Goal: Find specific page/section: Find specific page/section

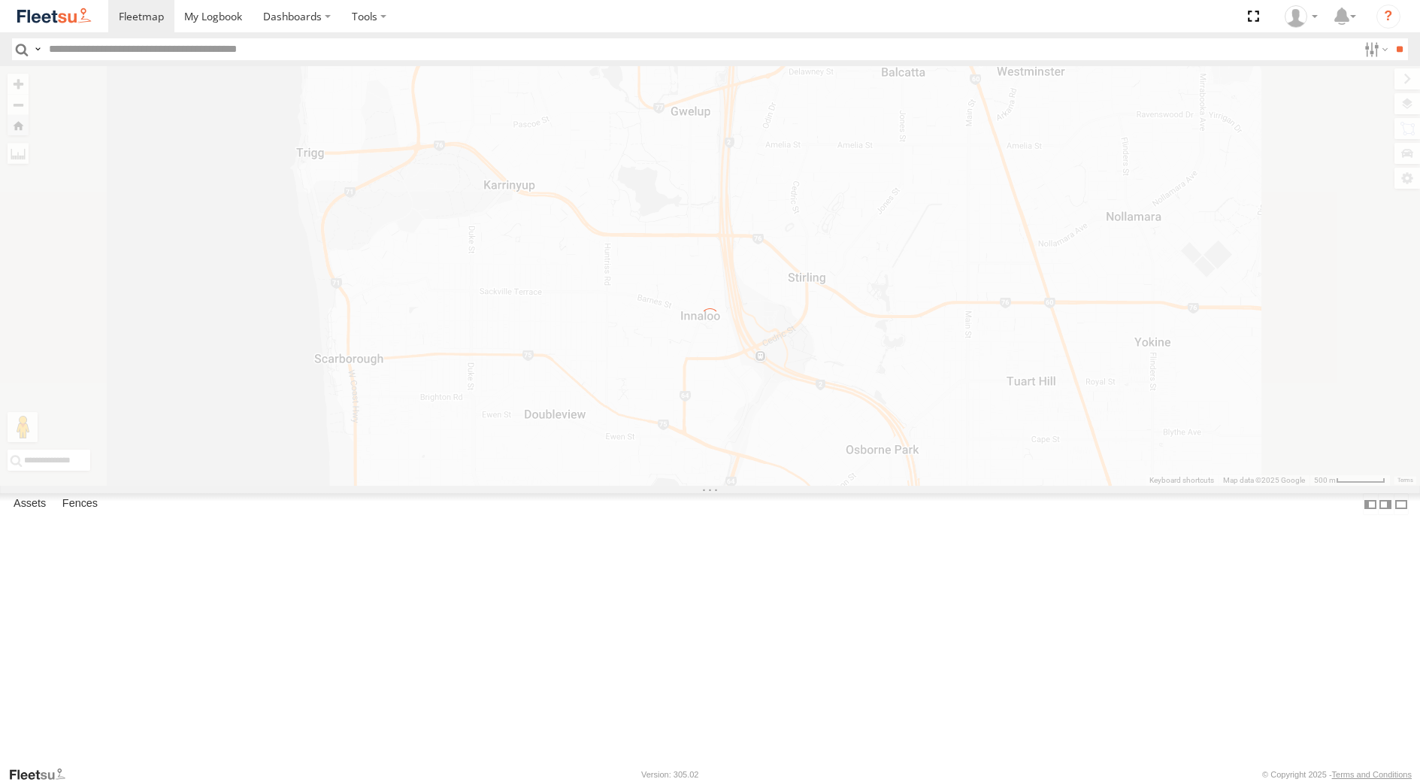
select select "**********"
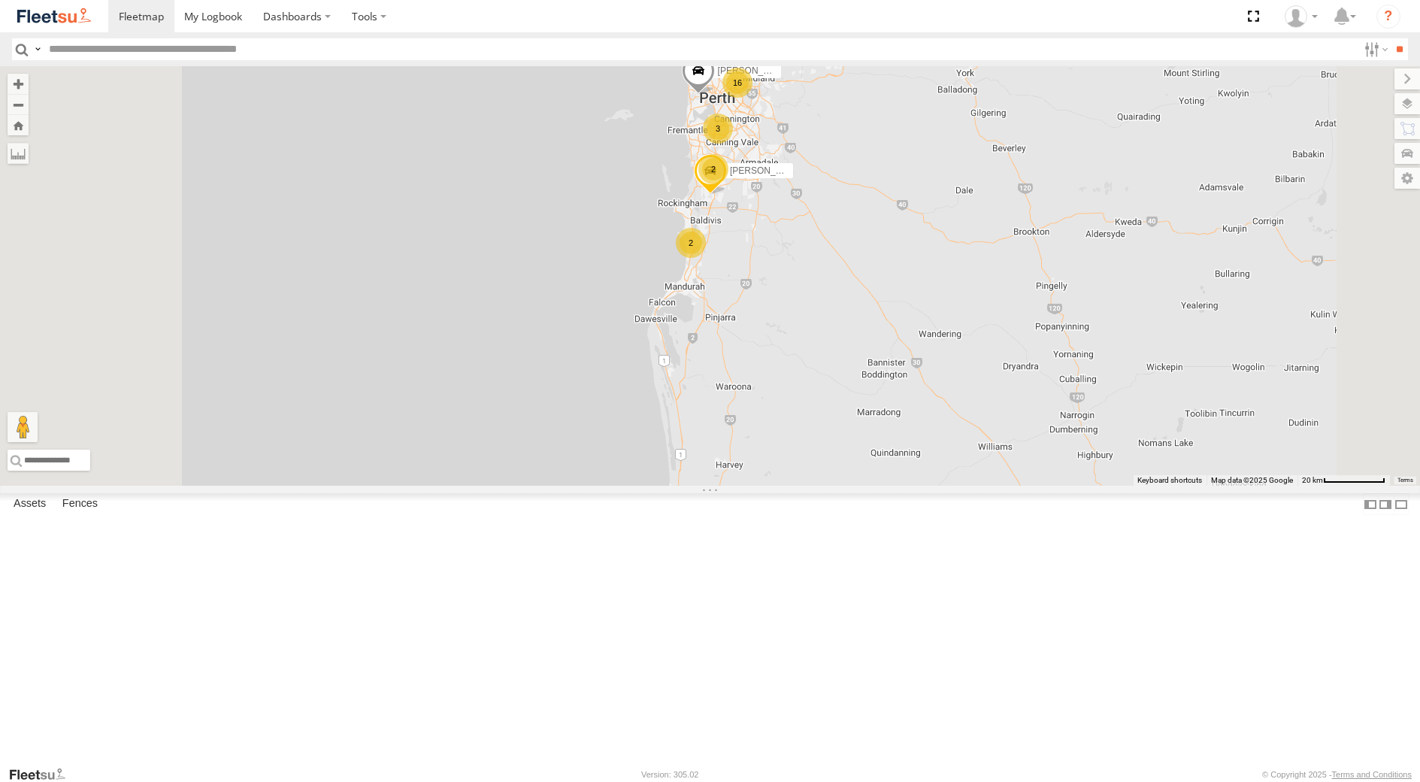
click at [0, 0] on div "[PERSON_NAME] - 1GOI925 -" at bounding box center [0, 0] width 0 height 0
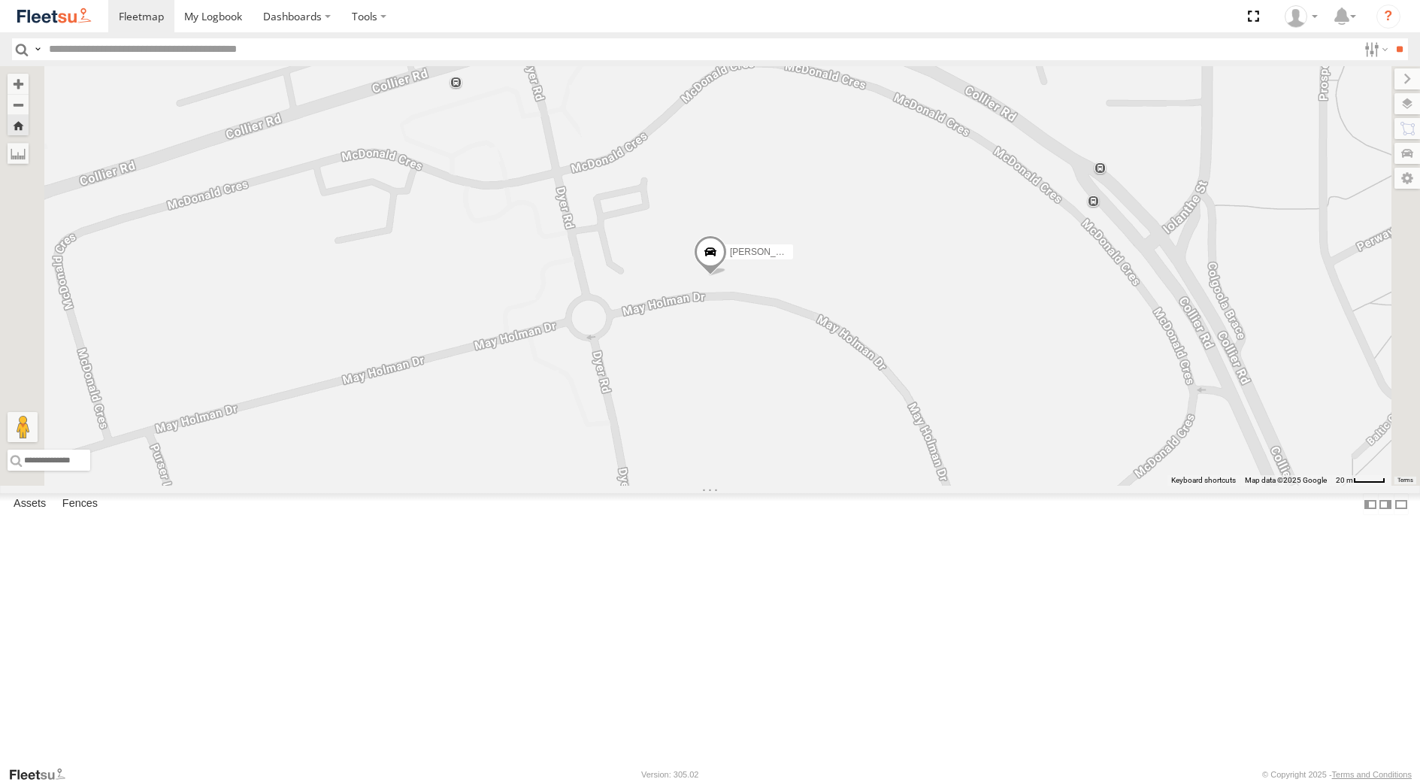
click at [0, 0] on div "[PERSON_NAME] - 1EVQ862" at bounding box center [0, 0] width 0 height 0
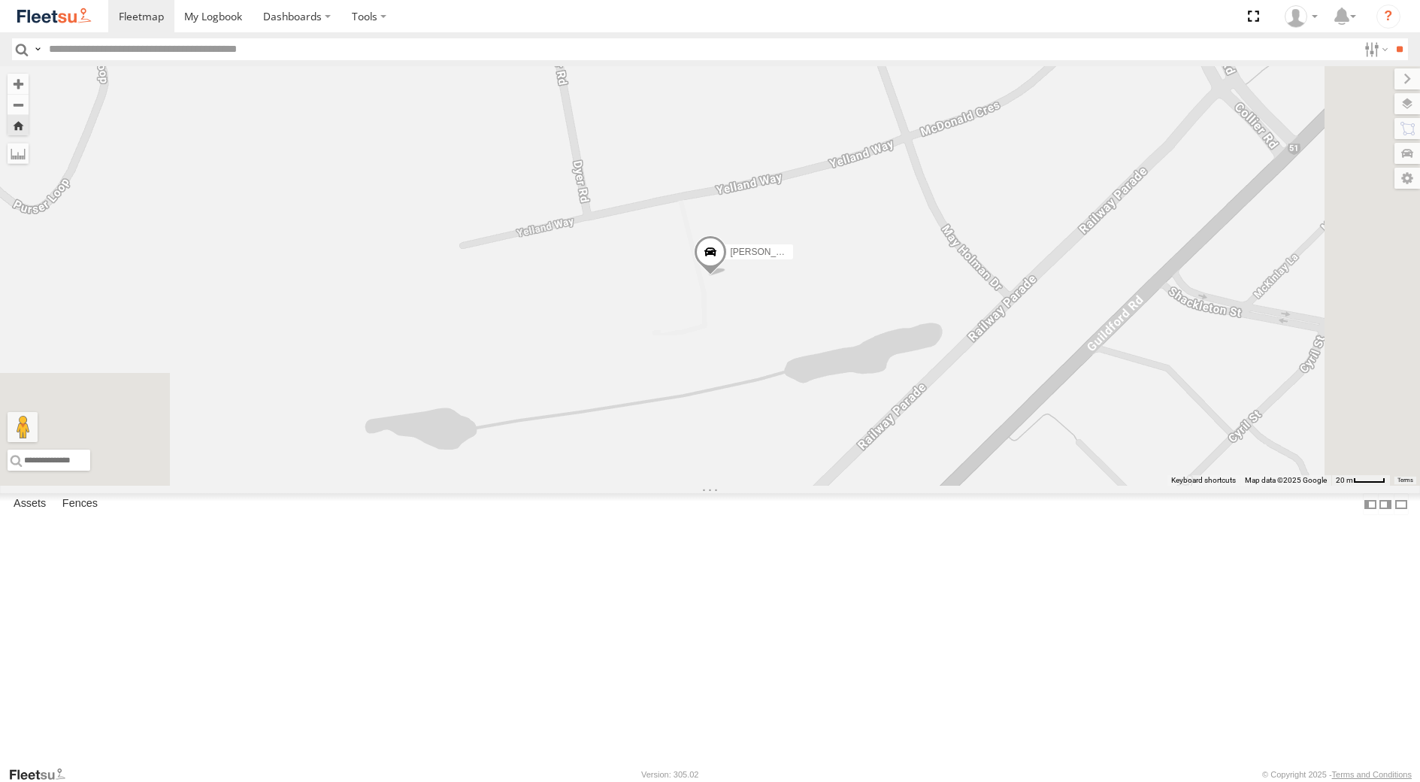
click at [0, 0] on div "QC" at bounding box center [0, 0] width 0 height 0
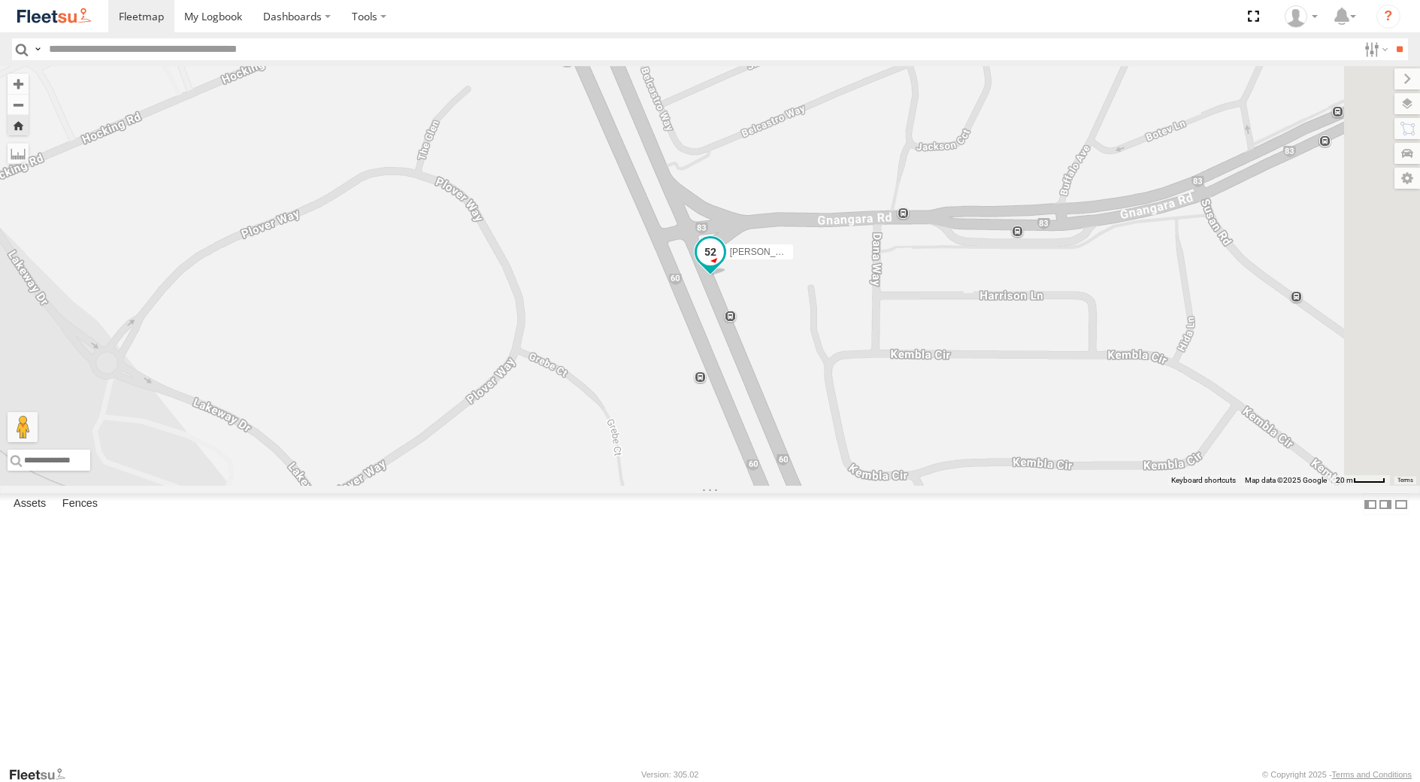
click at [723, 265] on span at bounding box center [709, 251] width 27 height 27
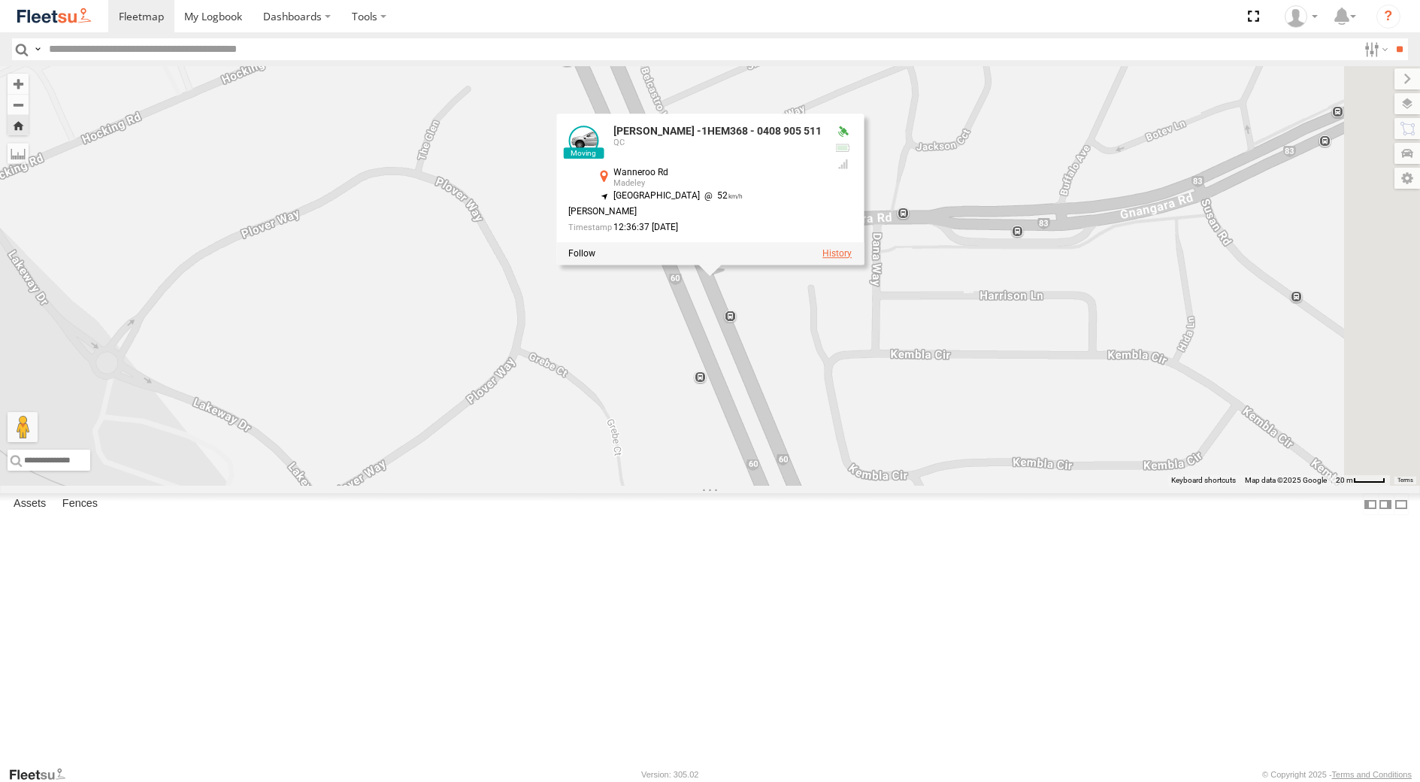
click at [852, 259] on label at bounding box center [836, 253] width 29 height 11
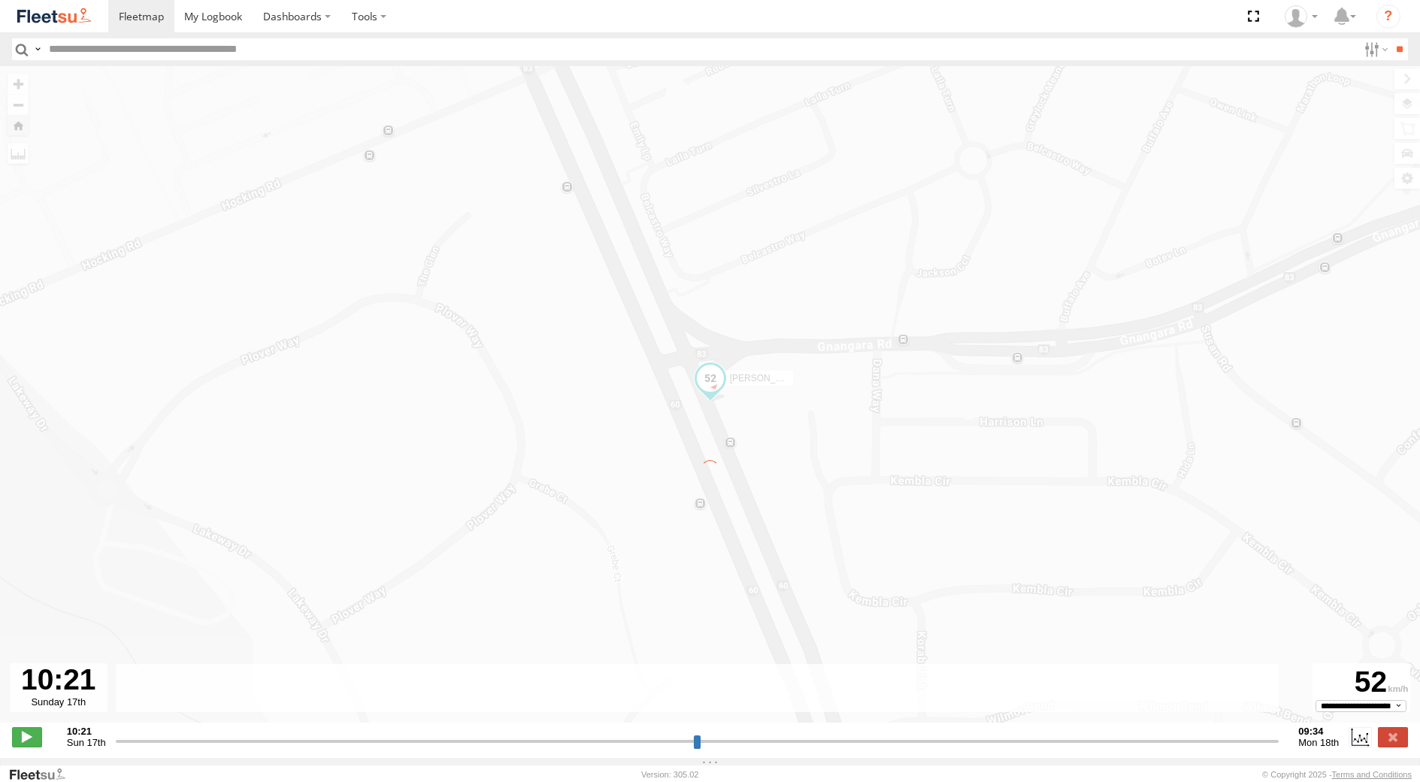
type input "**********"
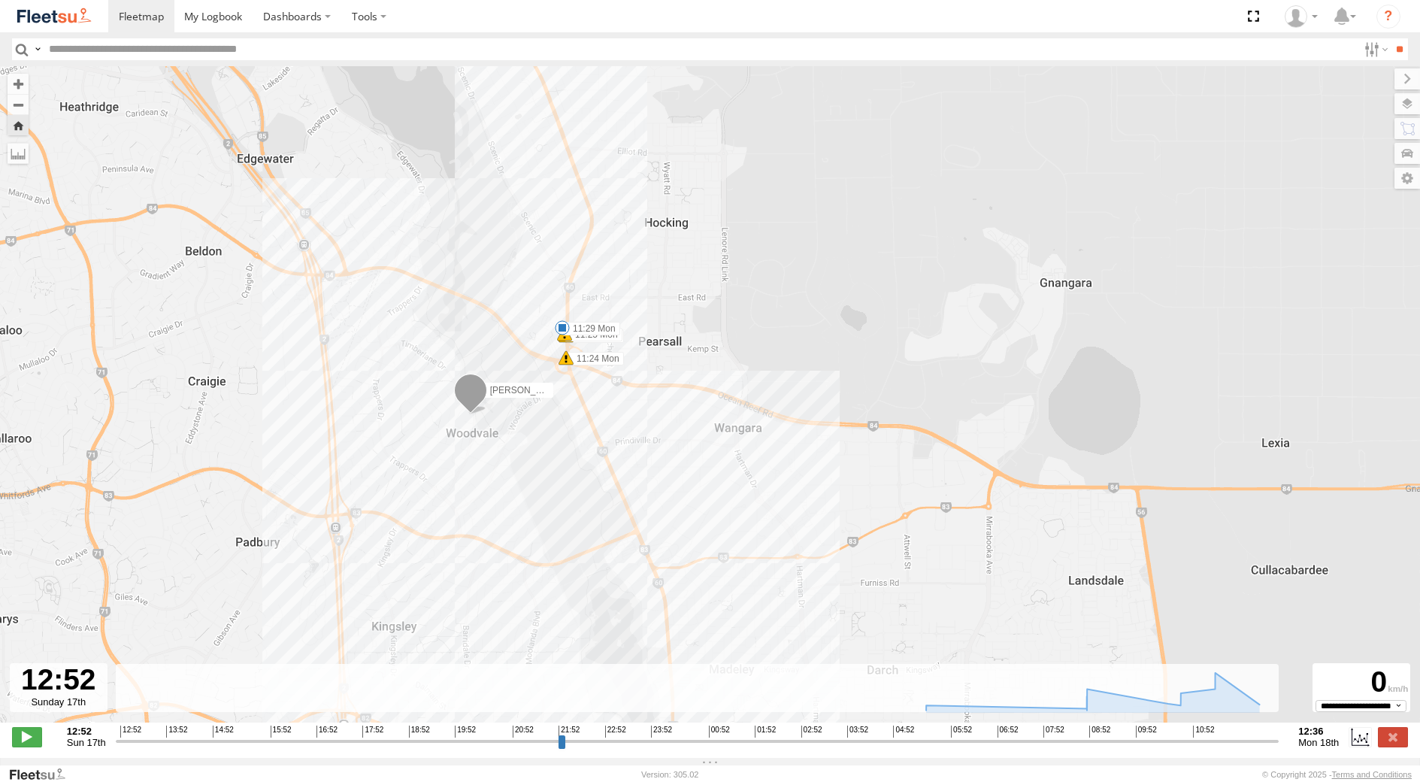
drag, startPoint x: 506, startPoint y: 297, endPoint x: 544, endPoint y: 482, distance: 188.7
click at [544, 482] on div "[PERSON_NAME] -1HEM368 - 0408 905 511 05:53 Mon 05:59 Mon 07:17 Mon 07:49 Mon 0…" at bounding box center [710, 402] width 1420 height 672
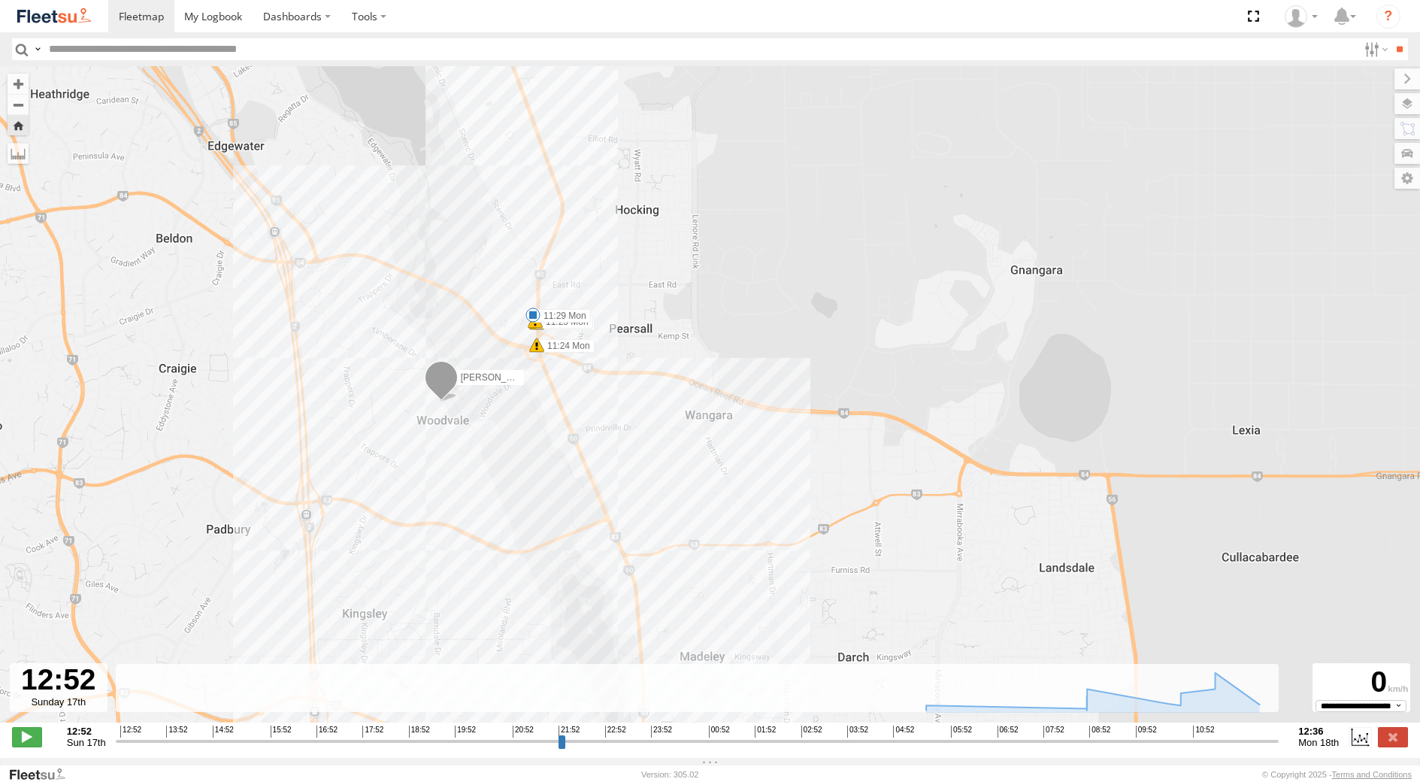
drag, startPoint x: 586, startPoint y: 523, endPoint x: 480, endPoint y: 362, distance: 193.3
click at [487, 375] on div "[PERSON_NAME] -1HEM368 - 0408 905 511 05:53 Mon 05:59 Mon 07:17 Mon 07:49 Mon 0…" at bounding box center [710, 402] width 1420 height 672
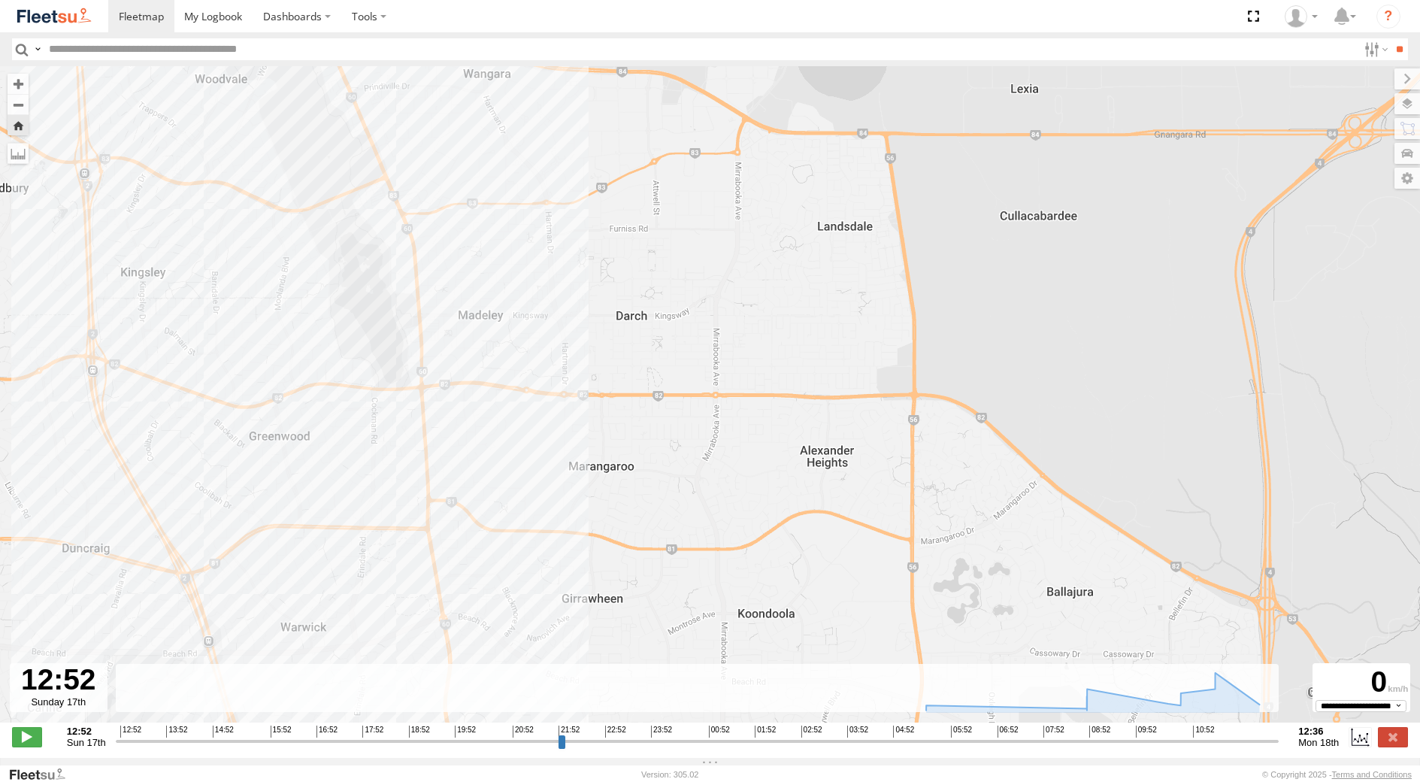
drag, startPoint x: 565, startPoint y: 533, endPoint x: 508, endPoint y: 320, distance: 221.0
click at [515, 341] on div "[PERSON_NAME] -1HEM368 - 0408 905 511 05:53 Mon 05:59 Mon 07:17 Mon 07:49 Mon 0…" at bounding box center [710, 402] width 1420 height 672
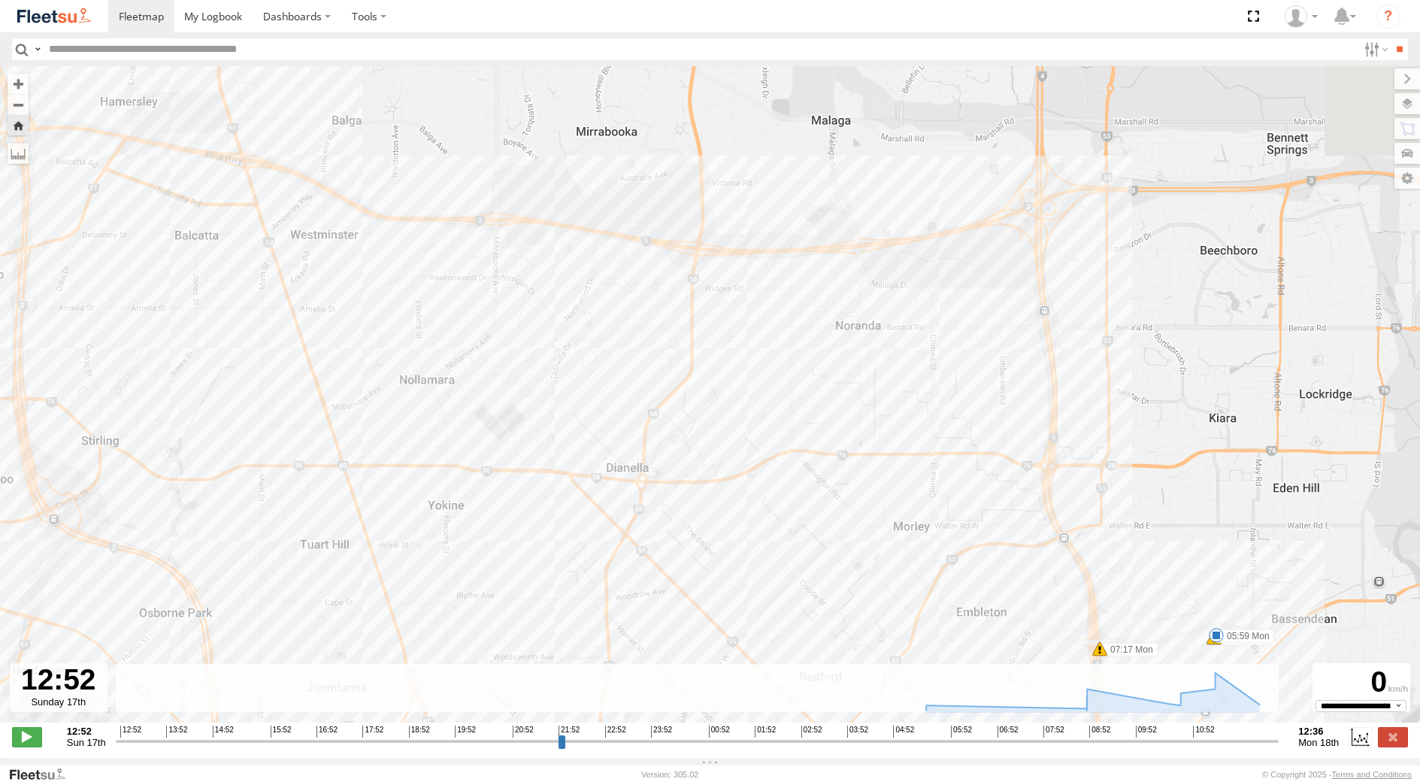
drag, startPoint x: 550, startPoint y: 258, endPoint x: 598, endPoint y: 626, distance: 370.8
click at [598, 625] on div "[PERSON_NAME] -1HEM368 - 0408 905 511 05:53 Mon 05:59 Mon 07:17 Mon 07:49 Mon 0…" at bounding box center [710, 402] width 1420 height 672
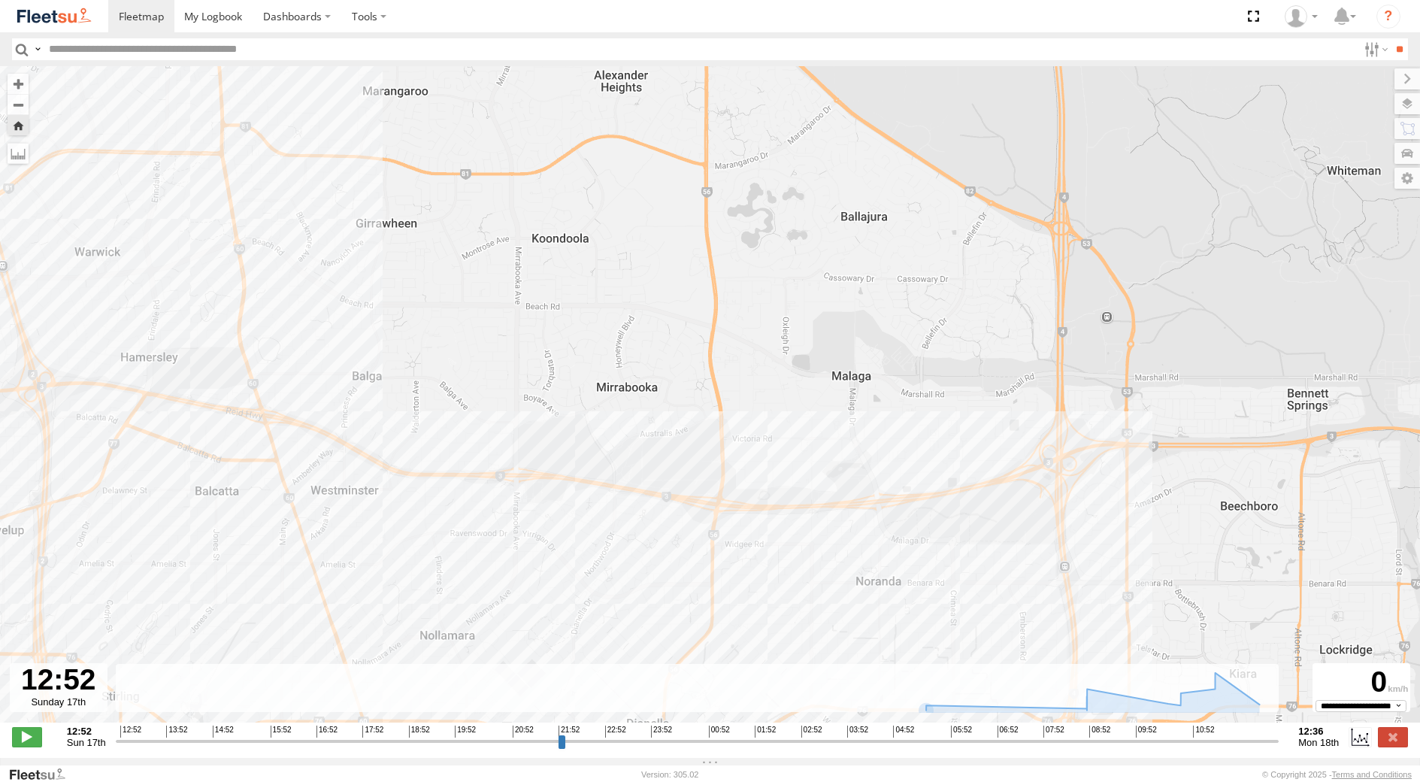
drag, startPoint x: 649, startPoint y: 347, endPoint x: 636, endPoint y: 462, distance: 115.7
click at [661, 561] on div "[PERSON_NAME] -1HEM368 - 0408 905 511 05:53 Mon 05:59 Mon 07:17 Mon 07:49 Mon 0…" at bounding box center [710, 402] width 1420 height 672
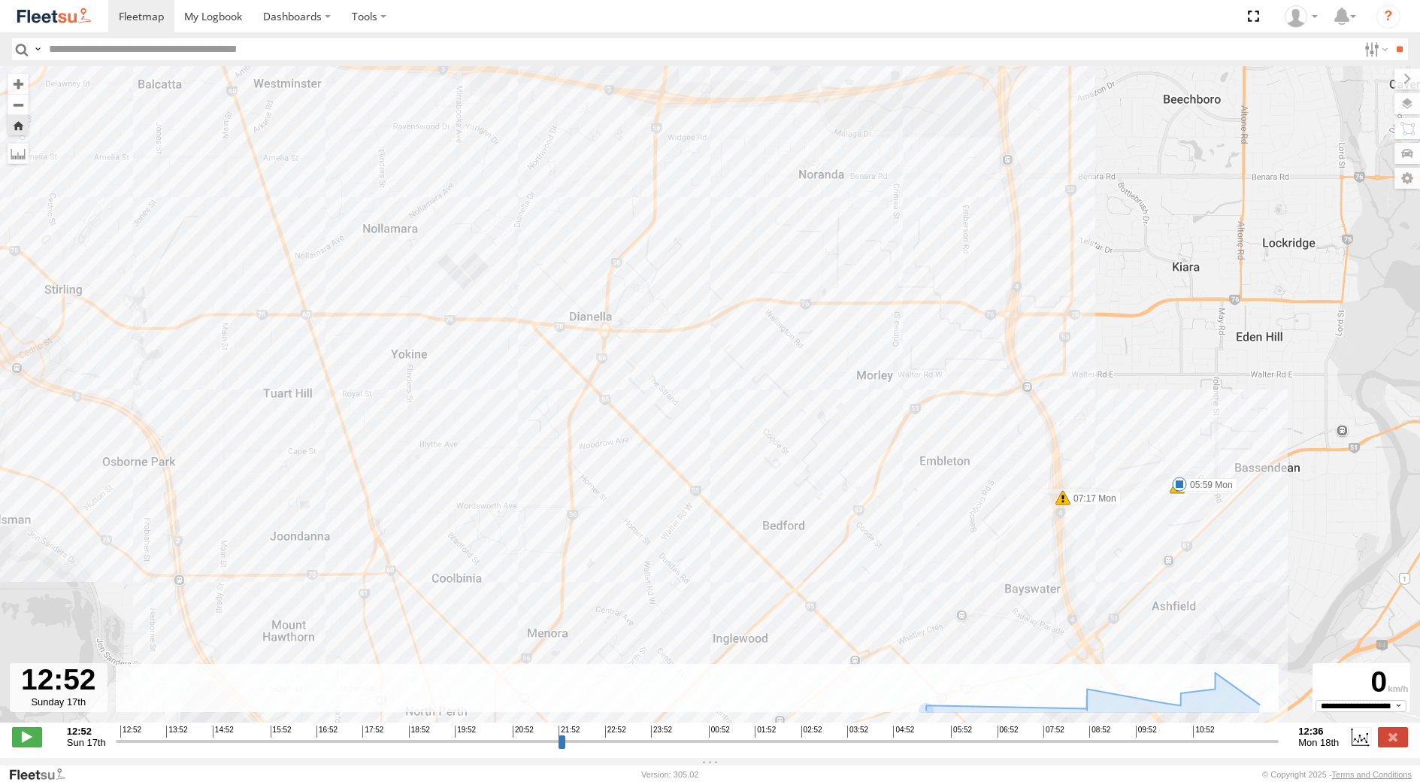
drag, startPoint x: 699, startPoint y: 557, endPoint x: 625, endPoint y: 290, distance: 277.1
click at [646, 370] on div "[PERSON_NAME] -1HEM368 - 0408 905 511 05:53 Mon 05:59 Mon 07:17 Mon 07:49 Mon 0…" at bounding box center [710, 402] width 1420 height 672
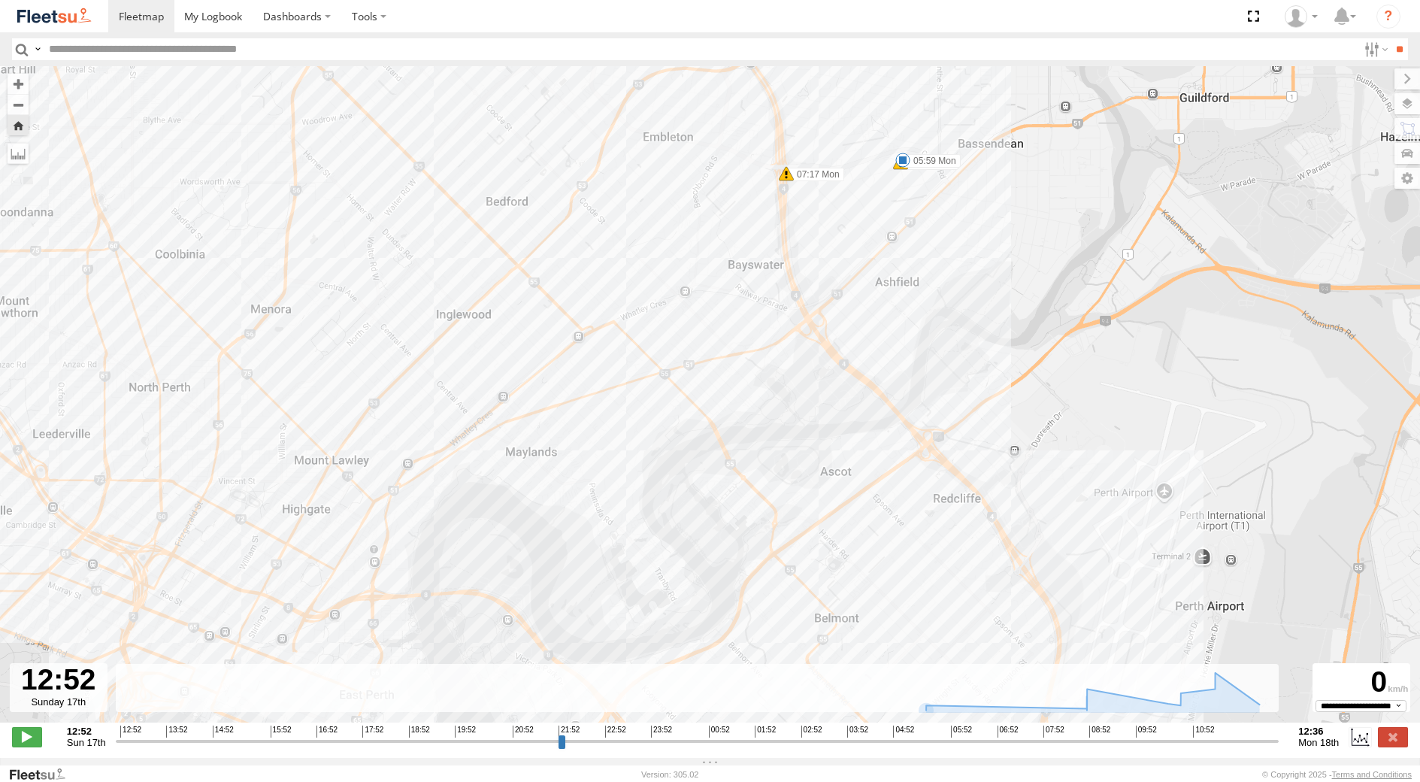
drag, startPoint x: 743, startPoint y: 185, endPoint x: 741, endPoint y: 815, distance: 630.0
click at [741, 781] on html "Dashboards TheMaker Systems" at bounding box center [710, 391] width 1420 height 782
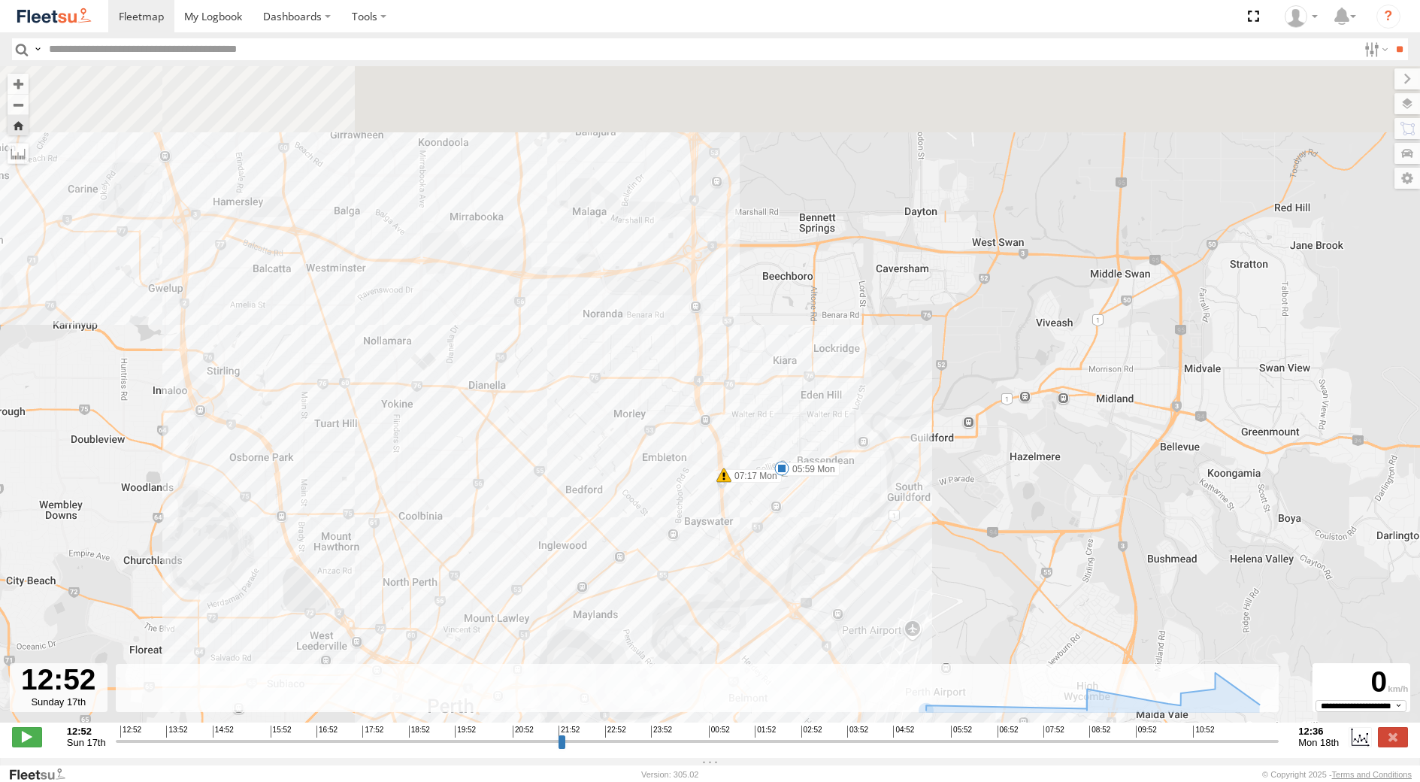
drag, startPoint x: 512, startPoint y: 448, endPoint x: 562, endPoint y: 686, distance: 242.7
click at [560, 677] on div "To navigate the map with touch gestures double-tap and hold your finger on the …" at bounding box center [710, 412] width 1420 height 692
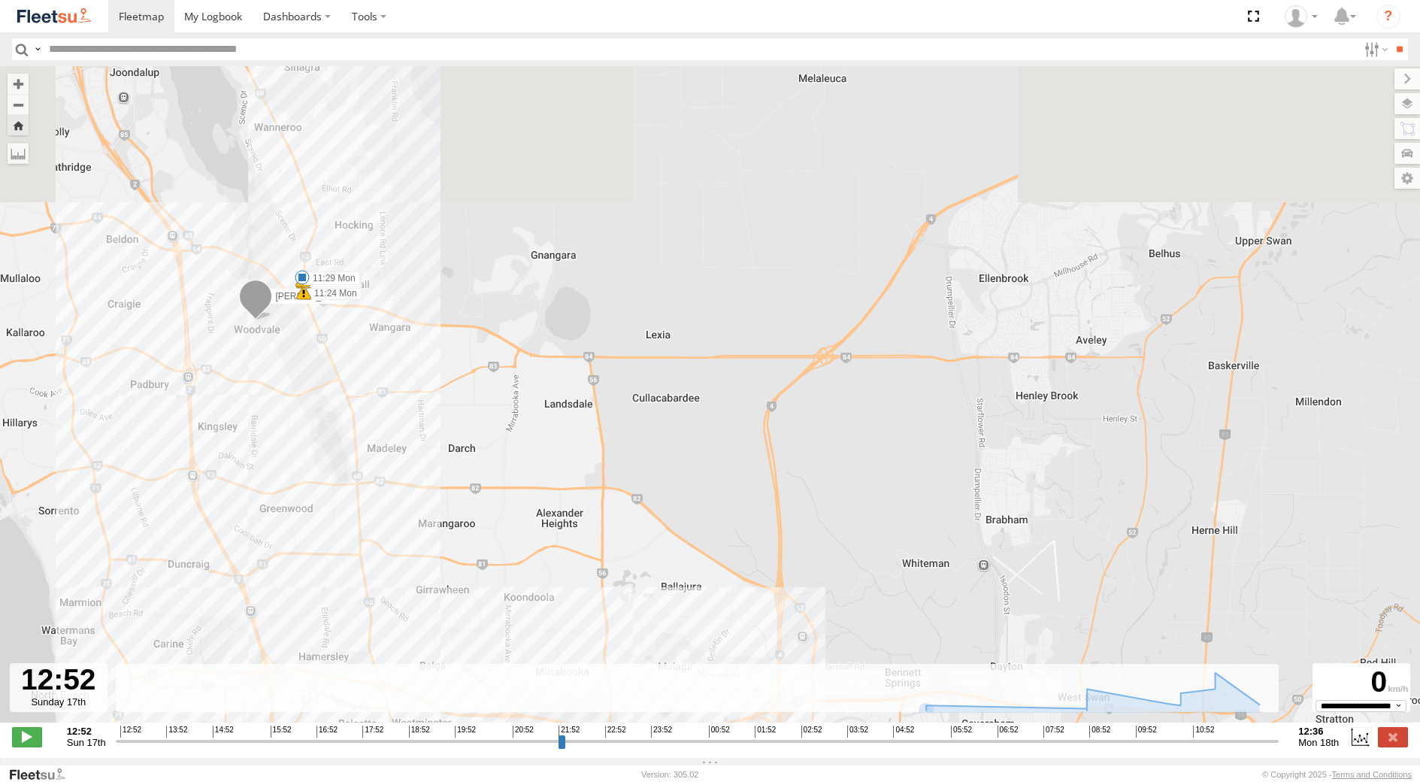
drag, startPoint x: 444, startPoint y: 289, endPoint x: 495, endPoint y: 546, distance: 261.6
click at [495, 546] on div "[PERSON_NAME] -1HEM368 - 0408 905 511 05:53 Mon 05:59 Mon 07:17 Mon 07:49 Mon 0…" at bounding box center [710, 402] width 1420 height 672
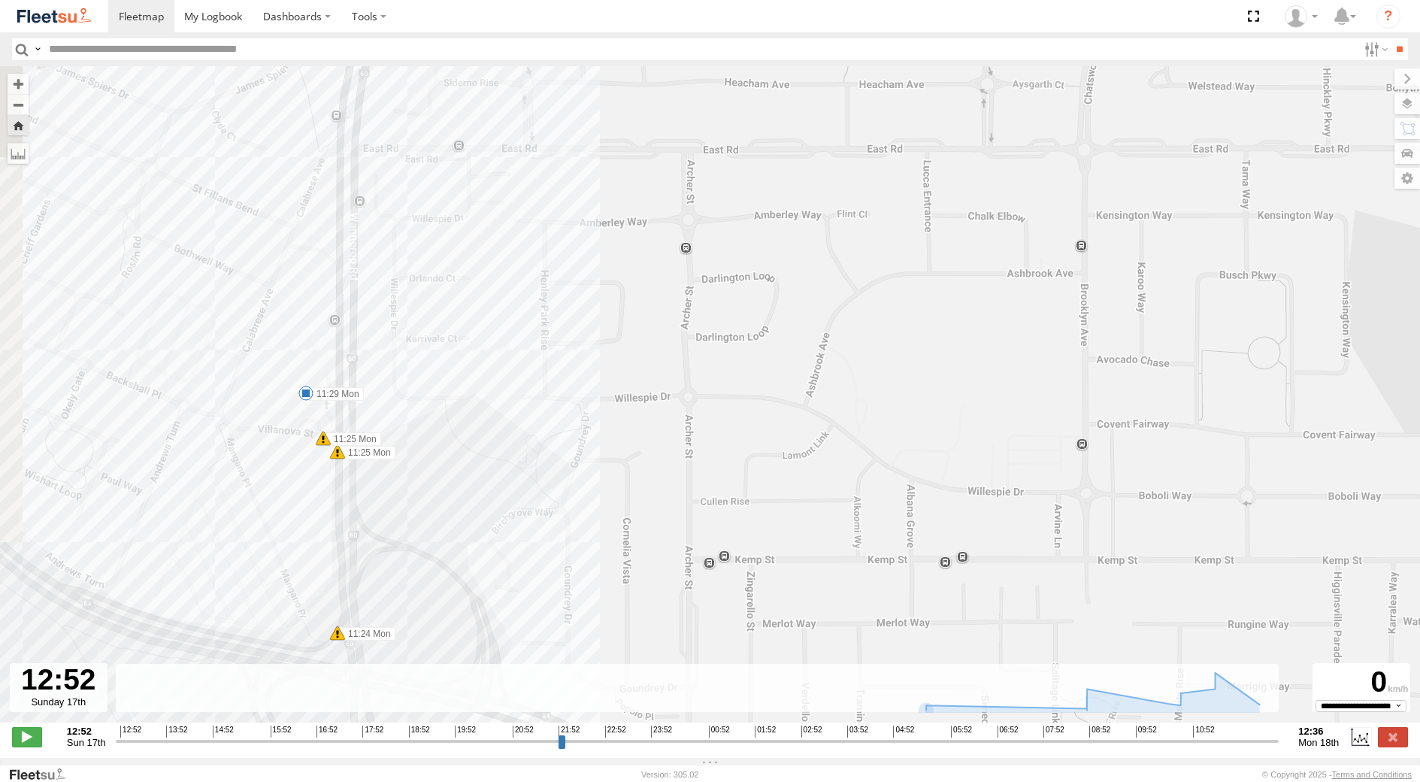
drag, startPoint x: 136, startPoint y: 488, endPoint x: 298, endPoint y: 418, distance: 176.1
click at [298, 437] on div "[PERSON_NAME] -1HEM368 - 0408 905 511 05:53 Mon 05:59 Mon 07:17 Mon 07:49 Mon 0…" at bounding box center [710, 402] width 1420 height 672
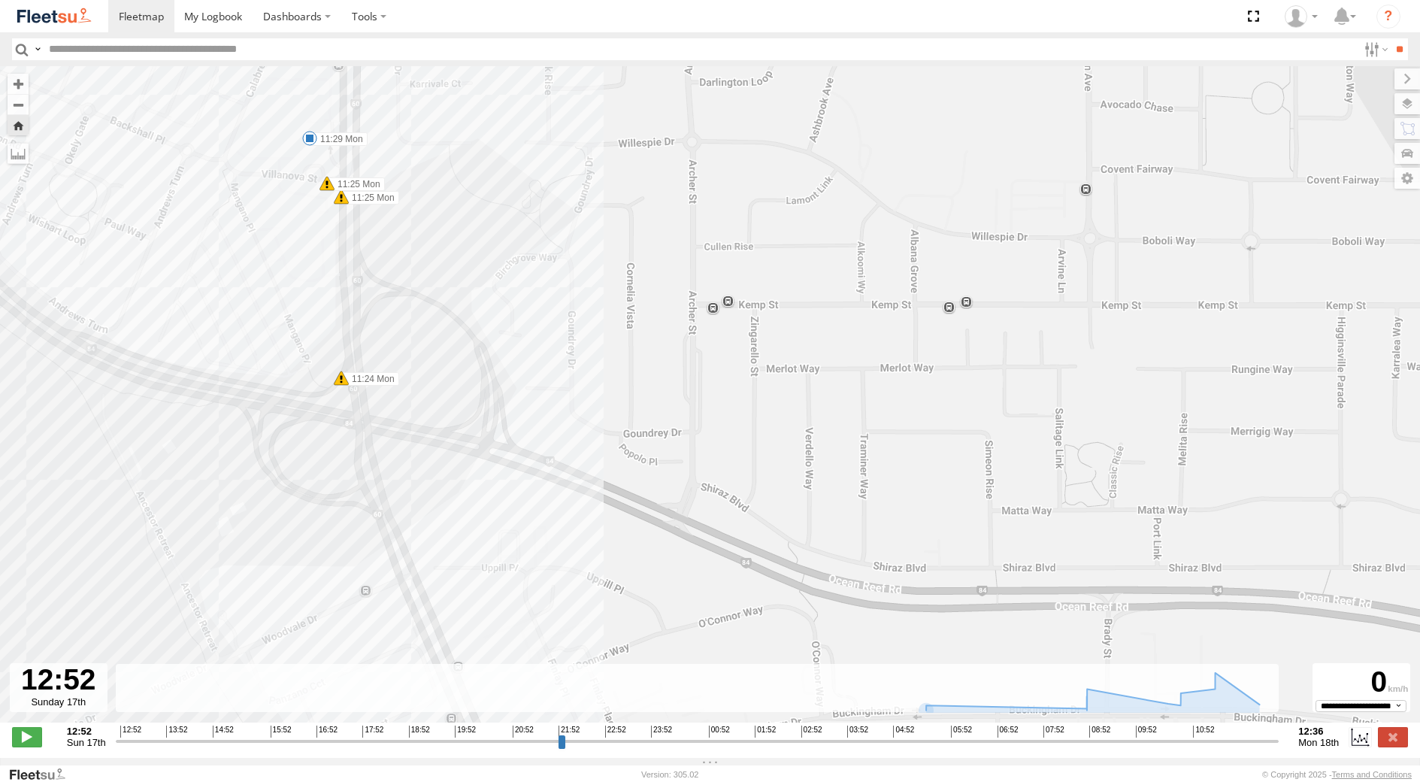
drag, startPoint x: 438, startPoint y: 545, endPoint x: 363, endPoint y: 420, distance: 146.0
click at [370, 430] on div "[PERSON_NAME] -1HEM368 - 0408 905 511 05:53 Mon 05:59 Mon 07:17 Mon 07:49 Mon 0…" at bounding box center [710, 402] width 1420 height 672
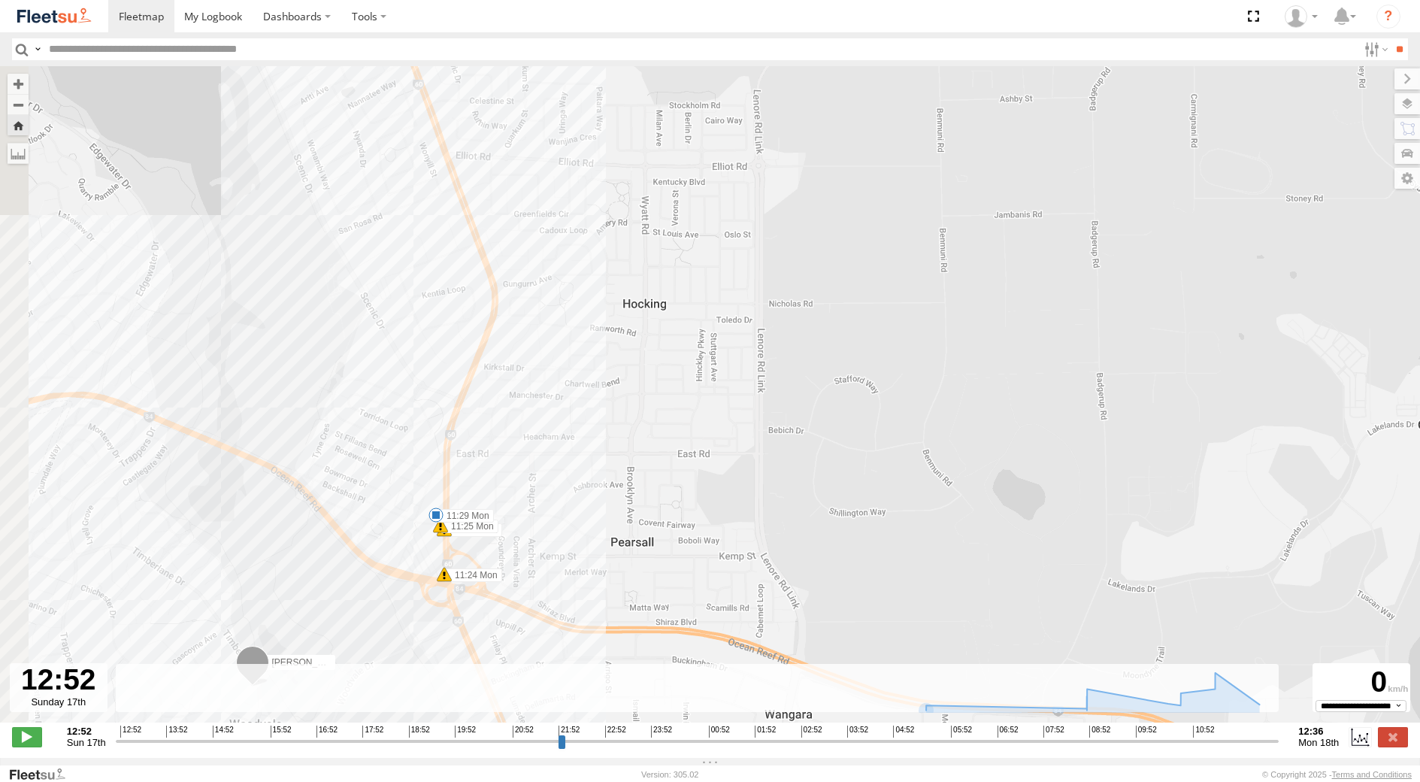
drag, startPoint x: 448, startPoint y: 489, endPoint x: 566, endPoint y: 693, distance: 235.5
click at [569, 724] on div "[PERSON_NAME] -1HEM368 - 0408 905 511 05:53 Mon 05:59 Mon 07:17 Mon 07:49 Mon 0…" at bounding box center [710, 402] width 1420 height 672
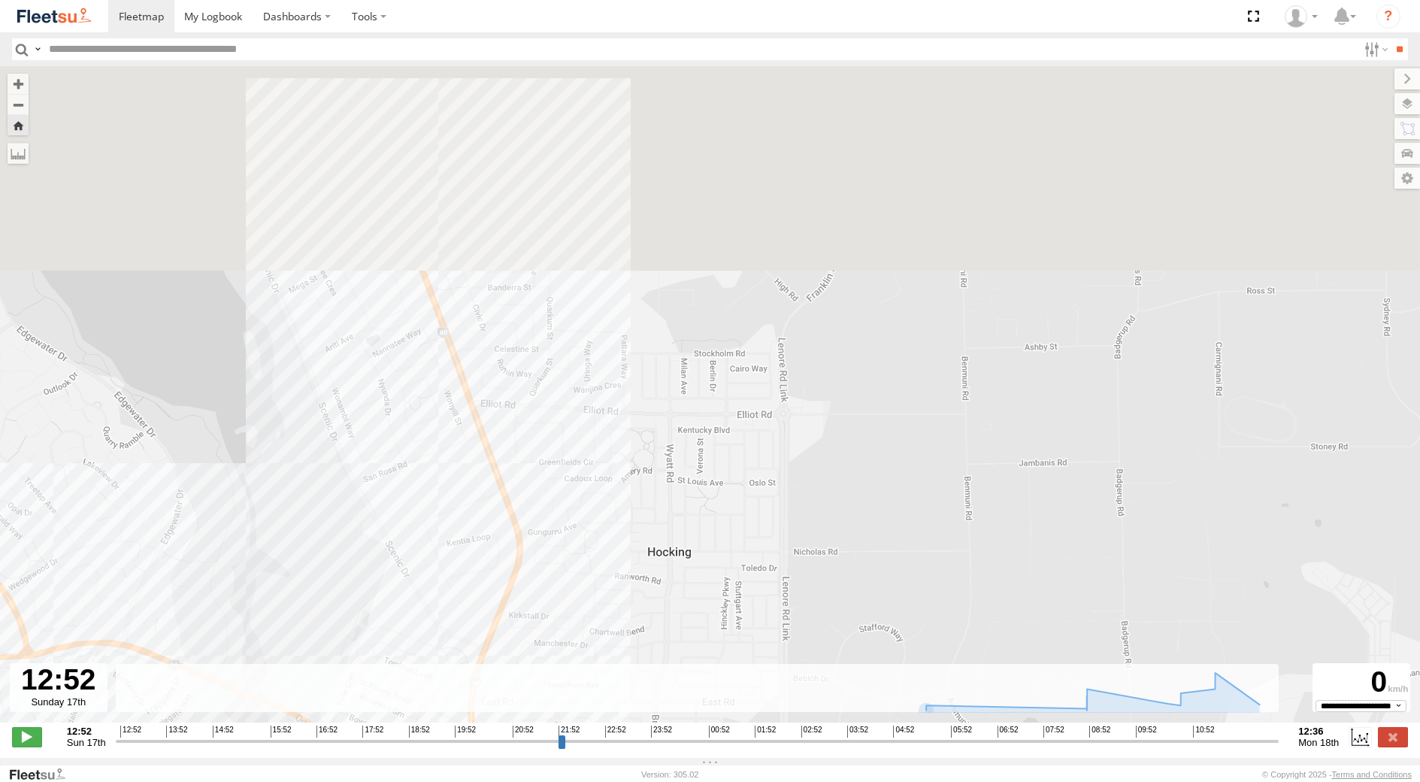
drag, startPoint x: 426, startPoint y: 227, endPoint x: 436, endPoint y: 498, distance: 271.6
click at [436, 471] on div "[PERSON_NAME] -1HEM368 - 0408 905 511 05:53 Mon 05:59 Mon 07:17 Mon 07:49 Mon 0…" at bounding box center [710, 402] width 1420 height 672
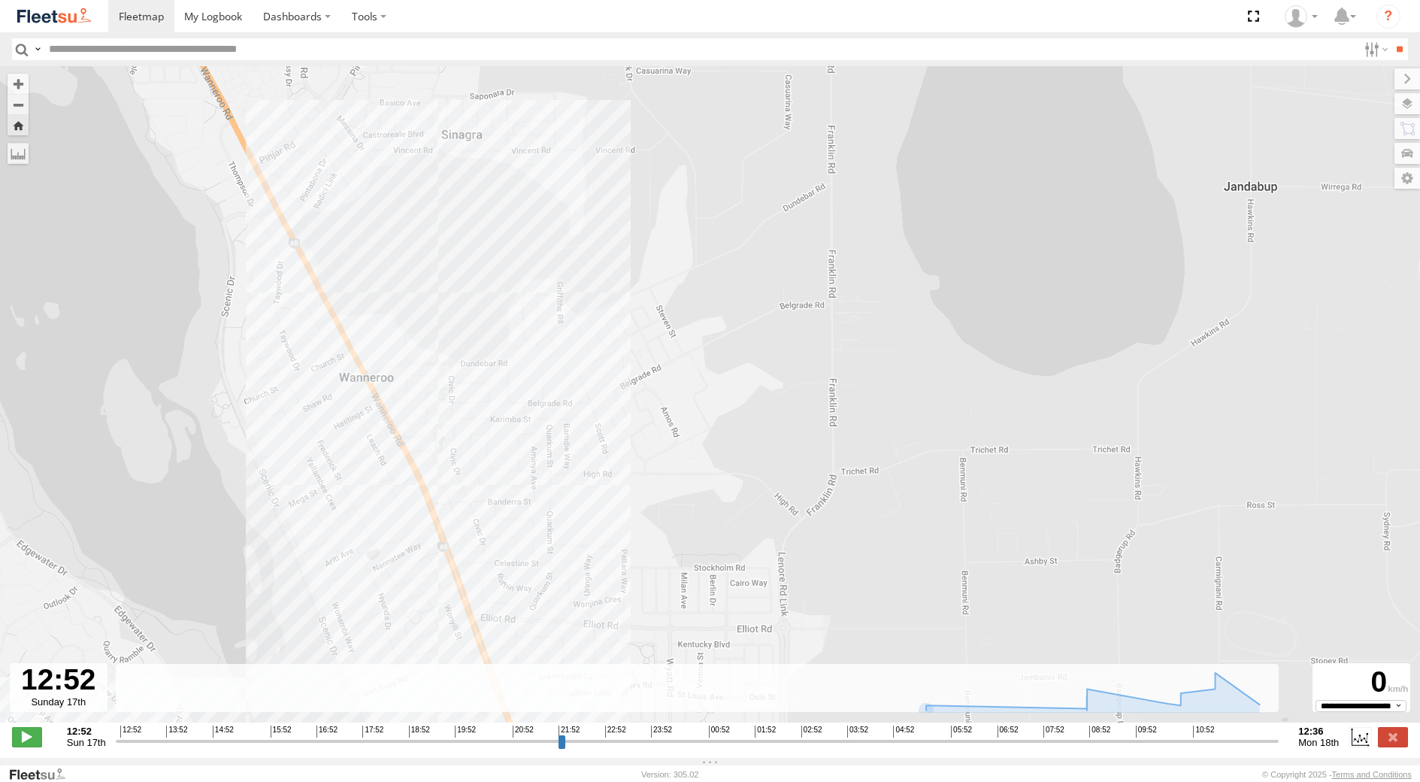
drag, startPoint x: 465, startPoint y: 446, endPoint x: 459, endPoint y: 244, distance: 202.3
click at [459, 292] on div "[PERSON_NAME] -1HEM368 - 0408 905 511 05:53 Mon 05:59 Mon 07:17 Mon 07:49 Mon 0…" at bounding box center [710, 402] width 1420 height 672
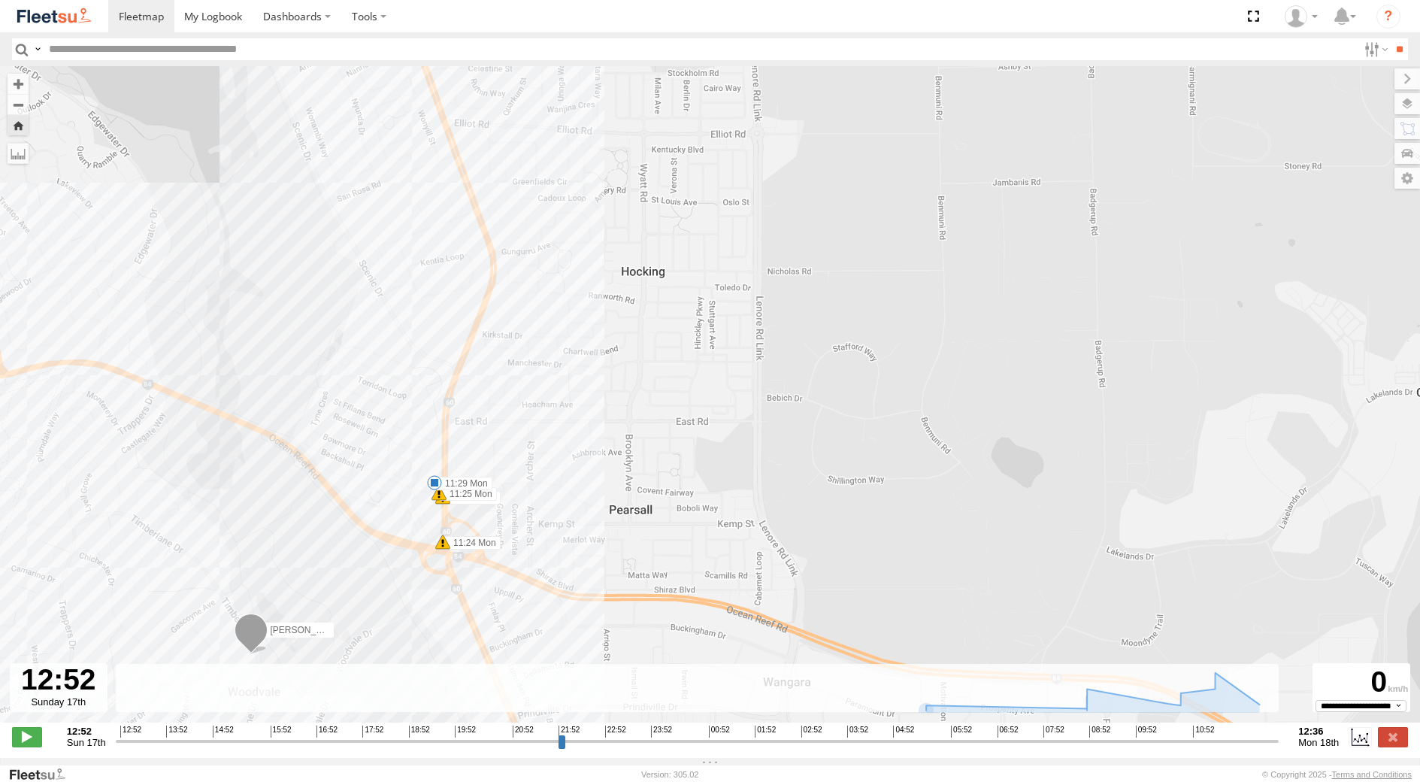
drag, startPoint x: 494, startPoint y: 505, endPoint x: 462, endPoint y: 246, distance: 261.4
click at [468, 292] on div "[PERSON_NAME] -1HEM368 - 0408 905 511 05:53 Mon 05:59 Mon 07:17 Mon 07:49 Mon 0…" at bounding box center [710, 402] width 1420 height 672
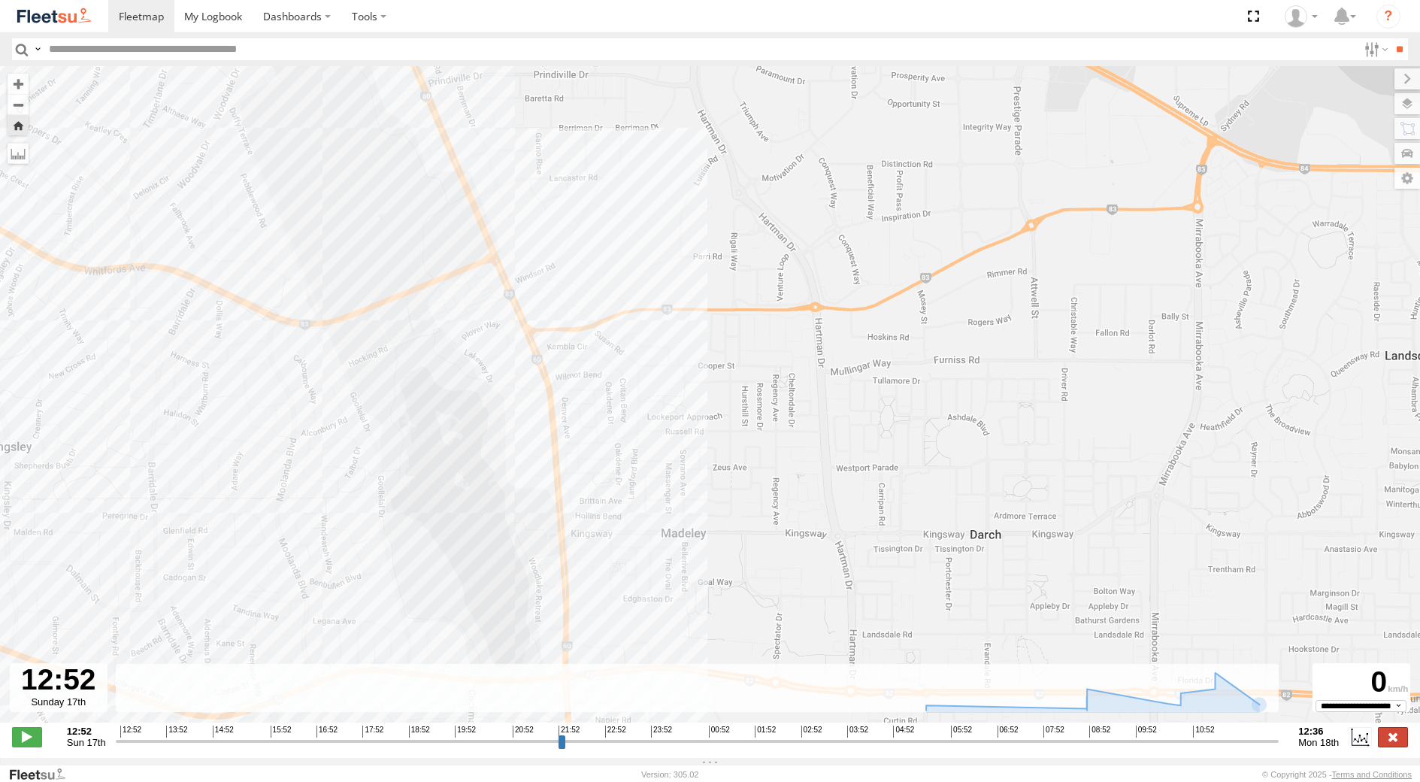
click at [1403, 742] on label at bounding box center [1393, 737] width 30 height 20
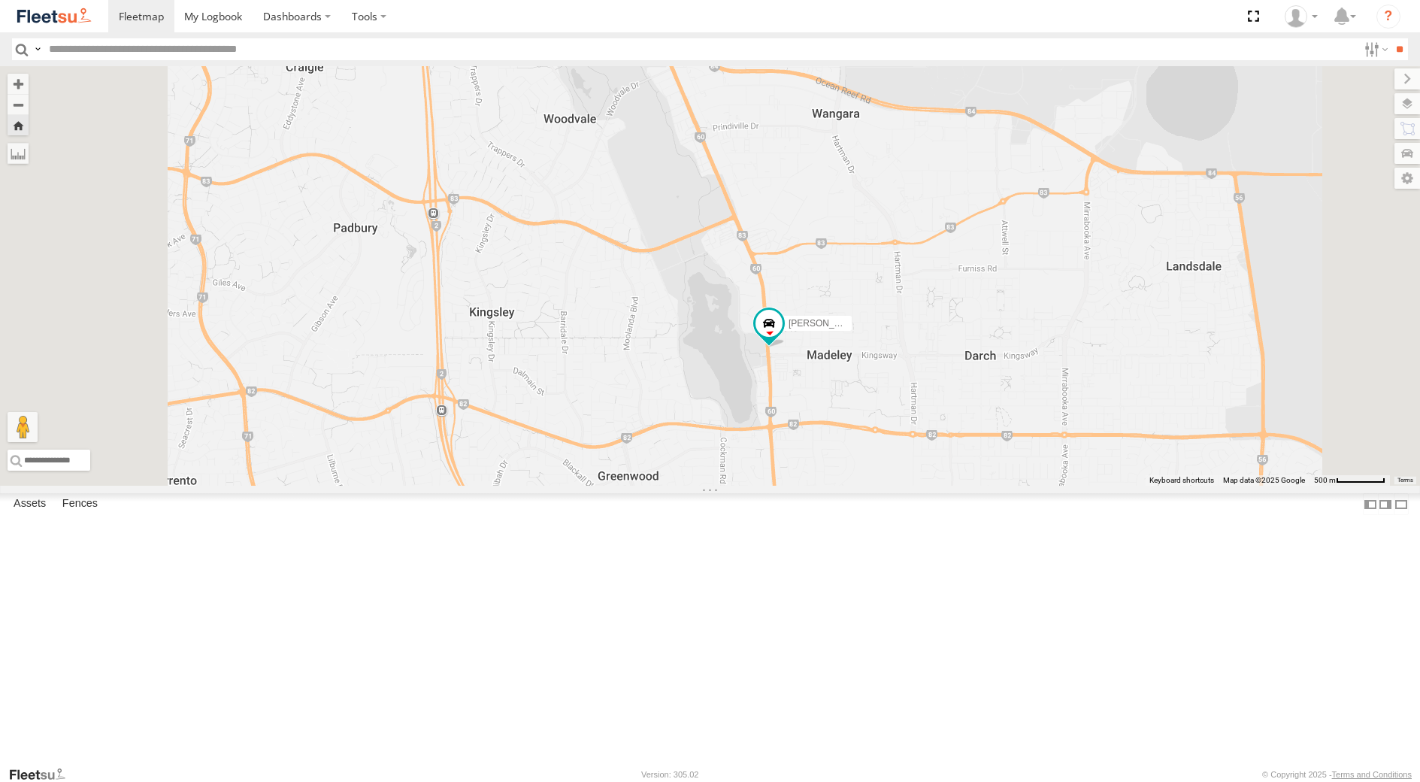
drag, startPoint x: 1065, startPoint y: 584, endPoint x: 996, endPoint y: 477, distance: 127.2
click at [1000, 481] on div "[PERSON_NAME] -1HEM368 - 0408 [GEOGRAPHIC_DATA][PERSON_NAME] - 1IEJ853 - 0431 3…" at bounding box center [710, 276] width 1420 height 420
